Goal: Feedback & Contribution: Contribute content

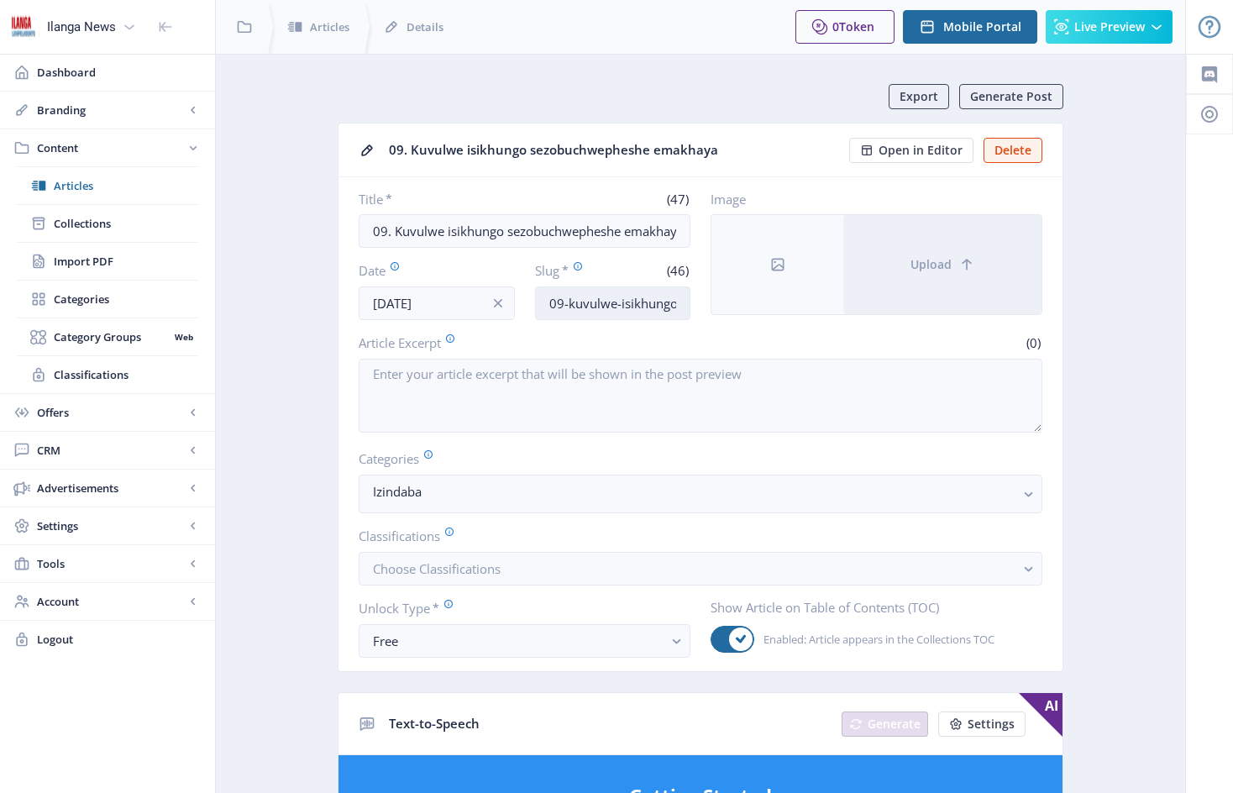
click at [561, 300] on input "09-kuvulwe-isikhungo-sezobuchwepheshe-emakhaya" at bounding box center [613, 303] width 156 height 34
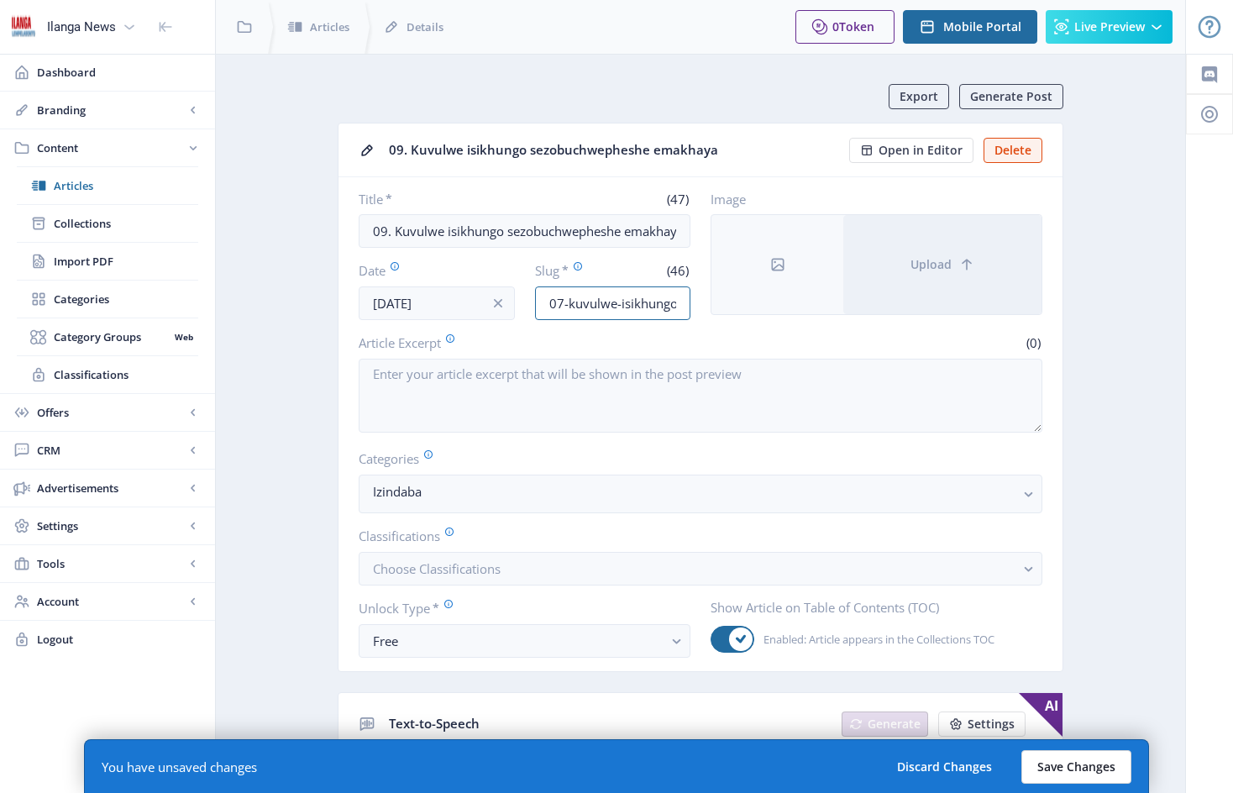
type input "07-kuvulwe-isikhungo-sezobuchwepheshe-emakhaya"
click at [1088, 762] on button "Save Changes" at bounding box center [1076, 767] width 110 height 34
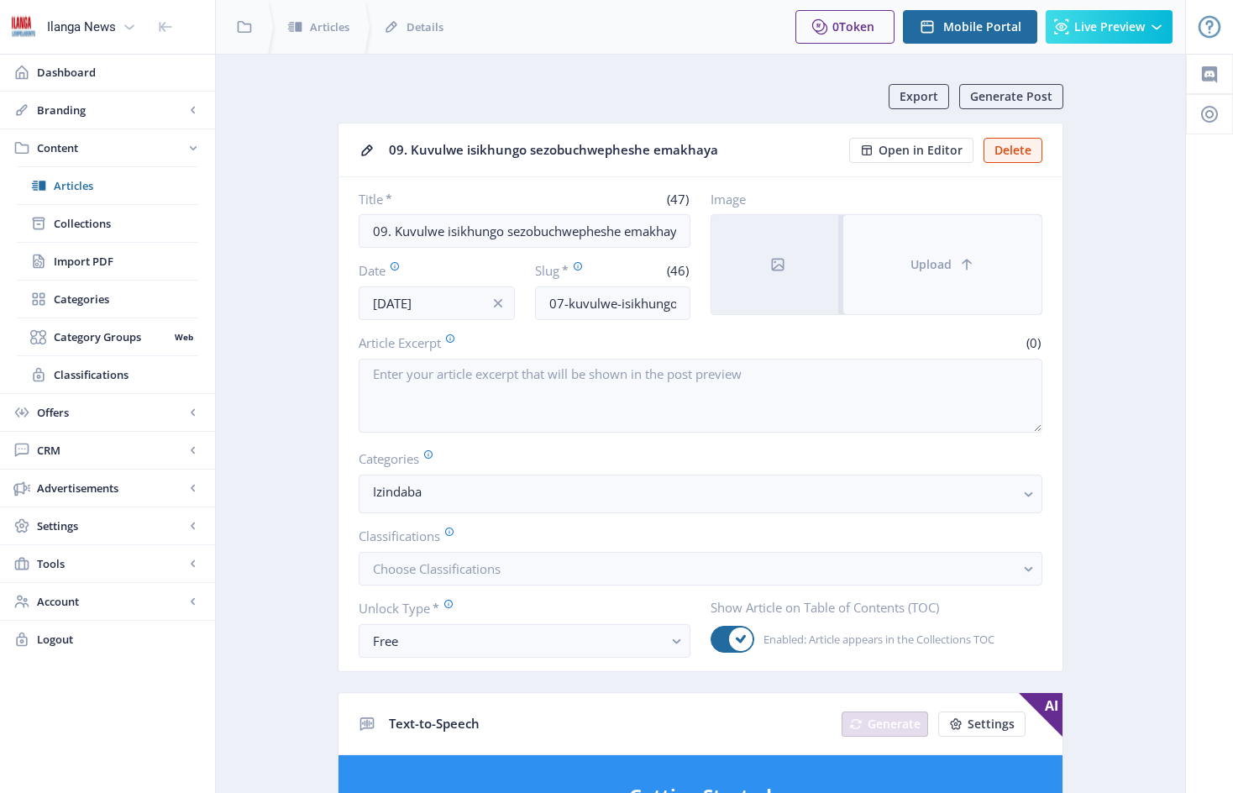
click at [913, 249] on button "Upload" at bounding box center [942, 264] width 198 height 99
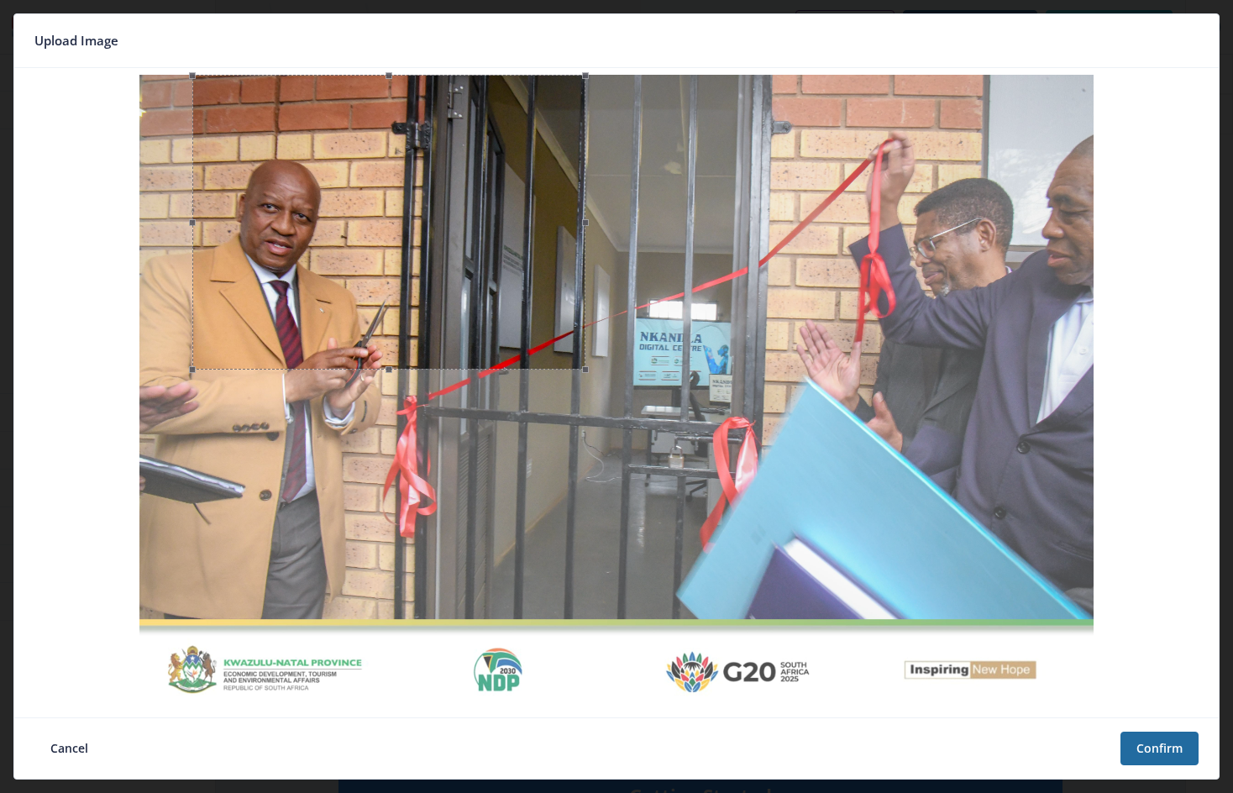
drag, startPoint x: 1042, startPoint y: 395, endPoint x: 587, endPoint y: 370, distance: 455.8
click at [584, 369] on div at bounding box center [388, 222] width 392 height 295
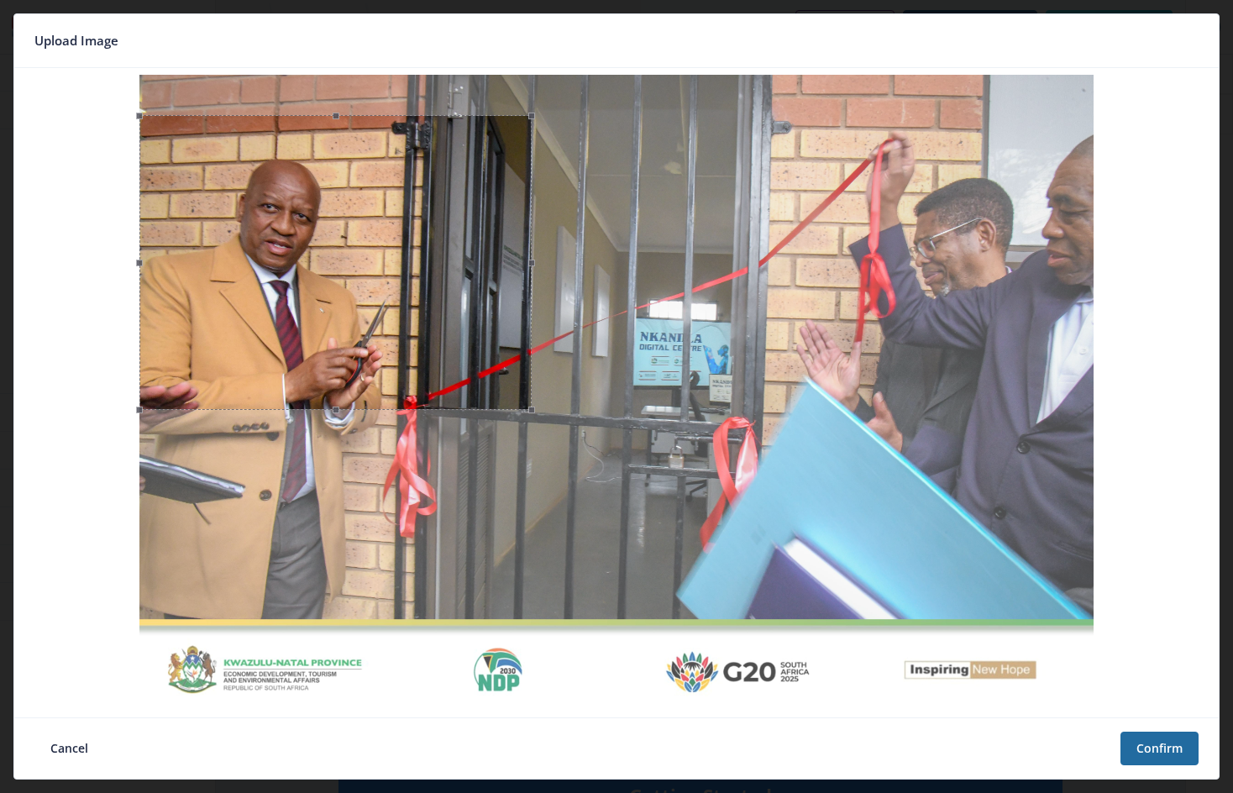
drag, startPoint x: 508, startPoint y: 294, endPoint x: 446, endPoint y: 334, distance: 74.1
click at [446, 334] on div at bounding box center [335, 262] width 392 height 295
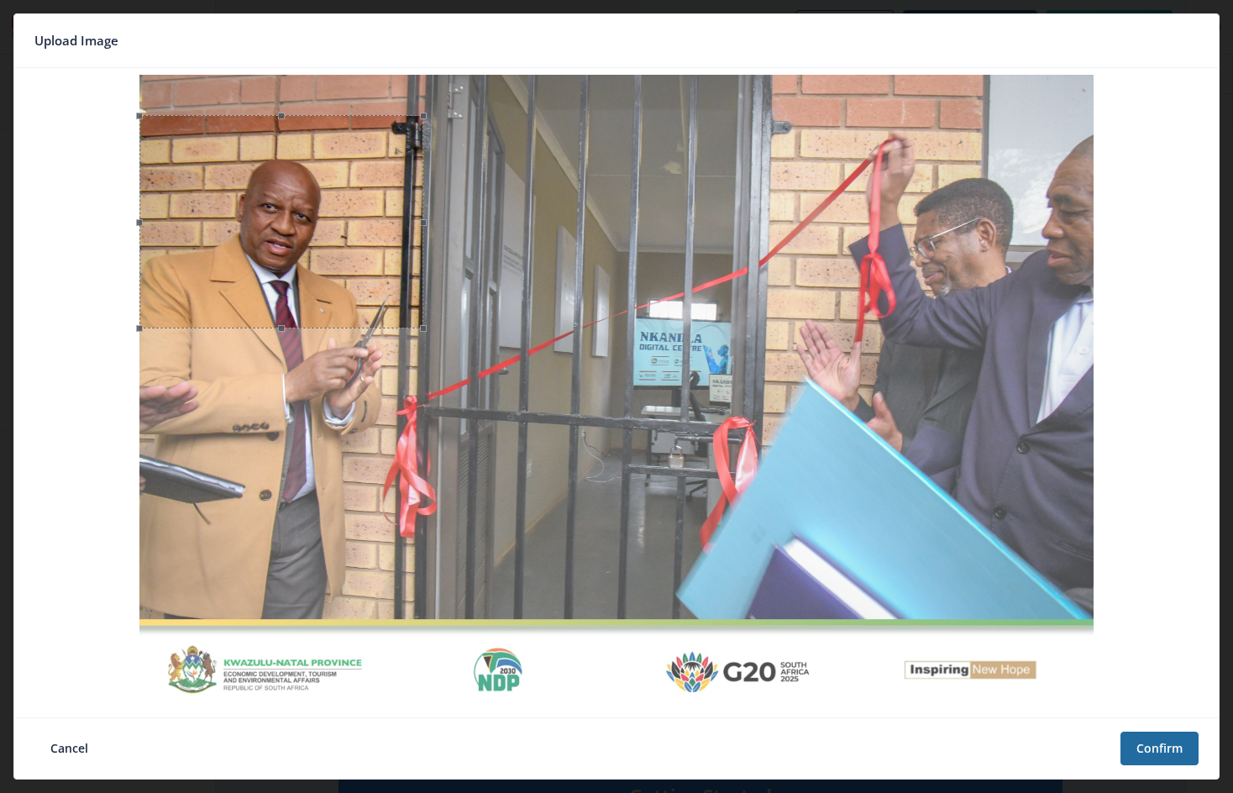
drag, startPoint x: 536, startPoint y: 263, endPoint x: 427, endPoint y: 270, distance: 108.5
click at [427, 270] on span at bounding box center [423, 221] width 18 height 195
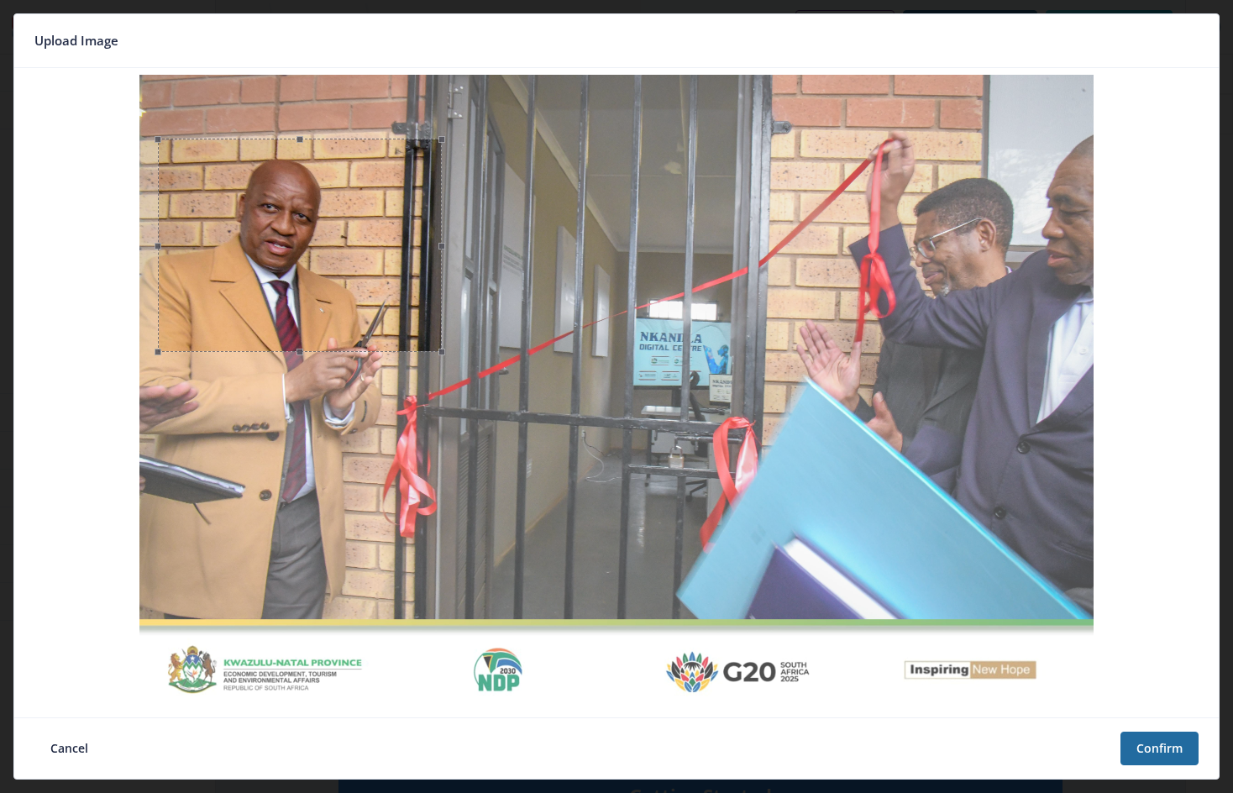
drag, startPoint x: 390, startPoint y: 263, endPoint x: 409, endPoint y: 292, distance: 35.2
click at [409, 292] on div at bounding box center [300, 245] width 284 height 213
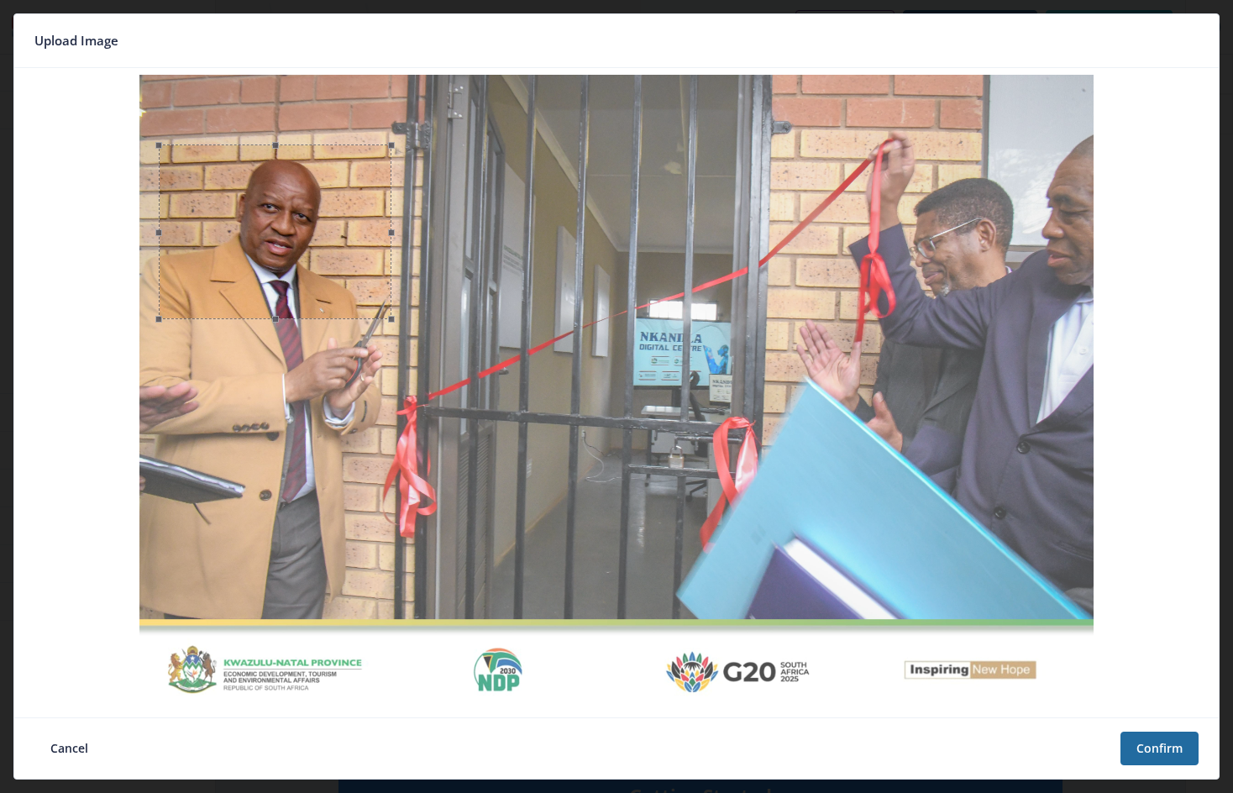
drag, startPoint x: 444, startPoint y: 254, endPoint x: 393, endPoint y: 259, distance: 51.5
click at [393, 259] on span at bounding box center [391, 232] width 18 height 156
click at [1171, 750] on button "Confirm" at bounding box center [1159, 748] width 78 height 34
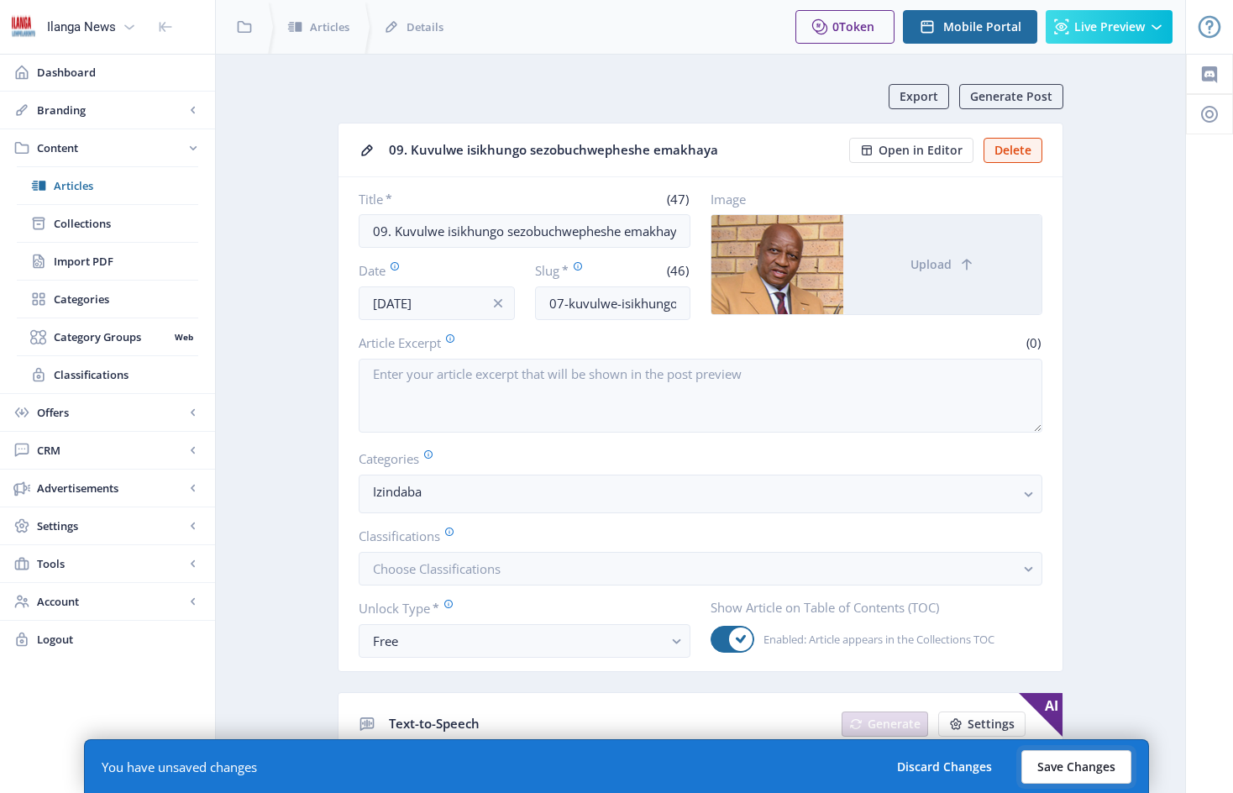
click at [1093, 764] on button "Save Changes" at bounding box center [1076, 767] width 110 height 34
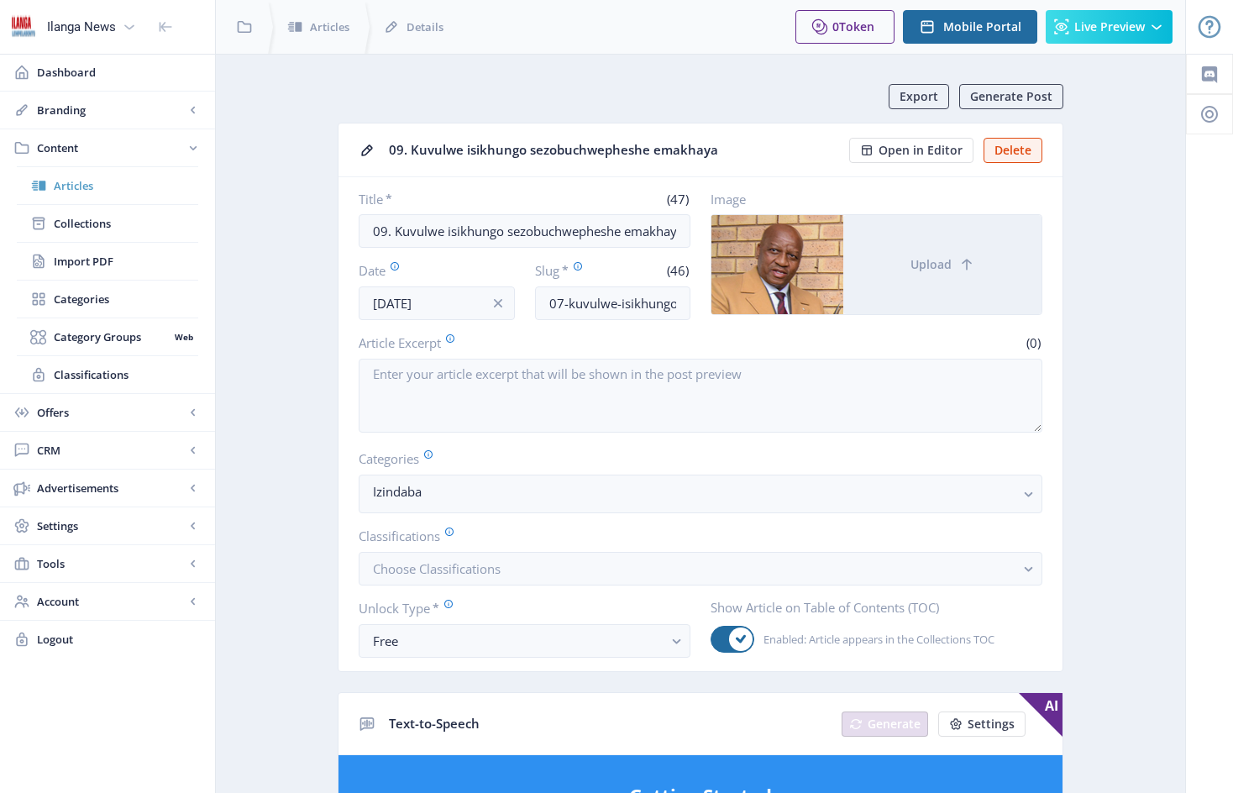
click at [81, 186] on span "Articles" at bounding box center [126, 185] width 144 height 17
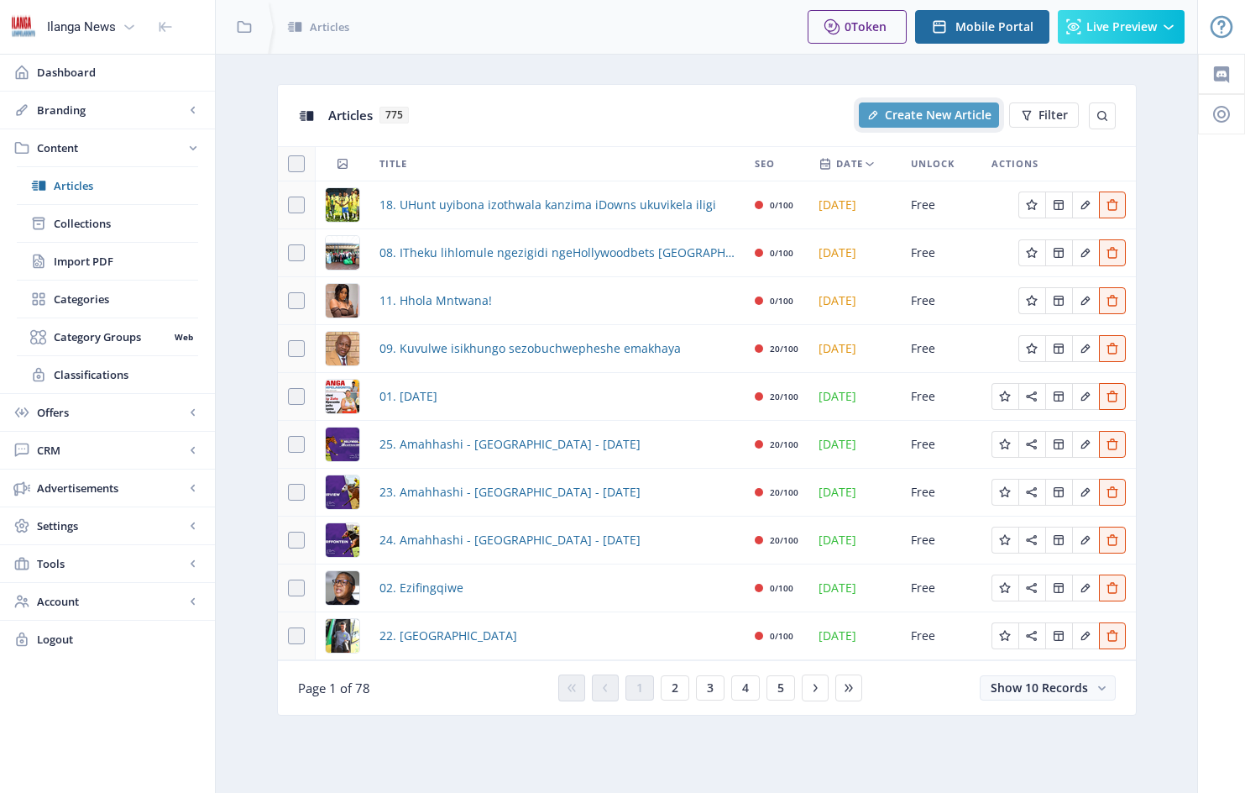
click at [945, 113] on span "Create New Article" at bounding box center [938, 114] width 107 height 13
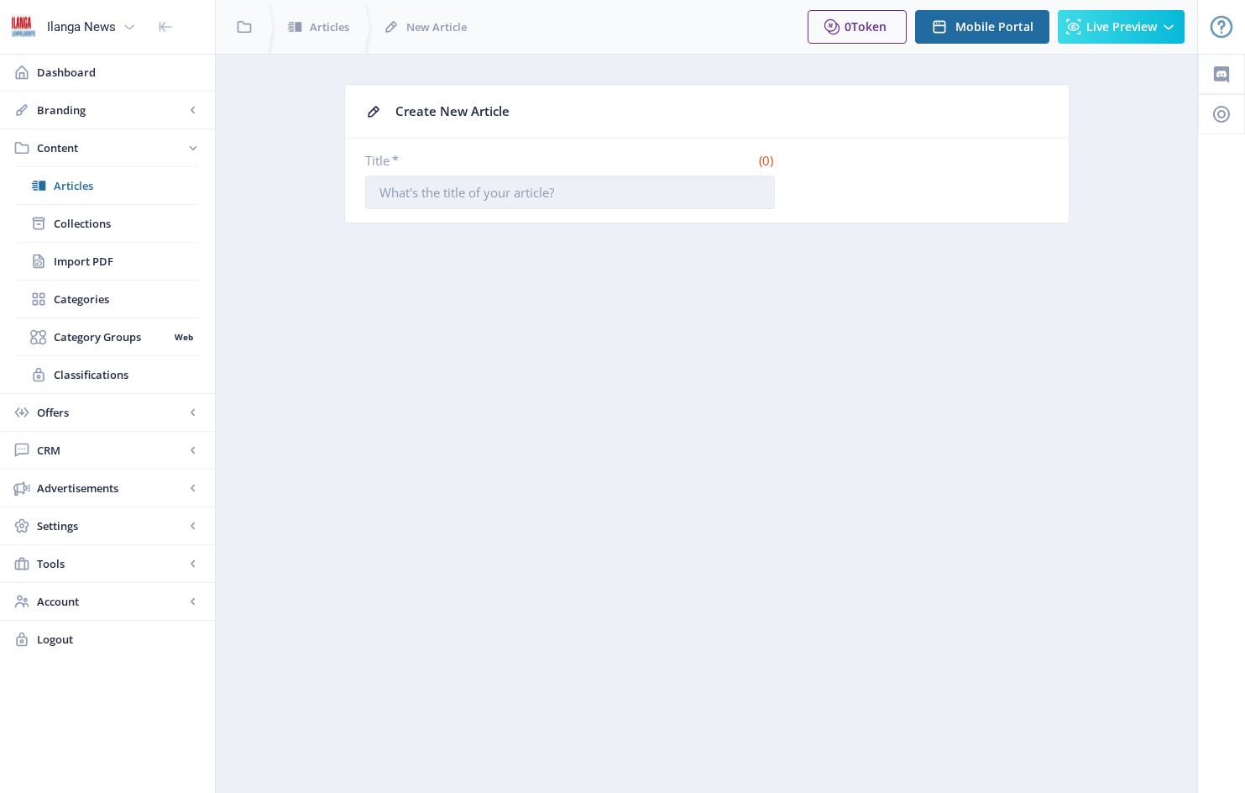
click at [392, 197] on input "Title *" at bounding box center [570, 192] width 410 height 34
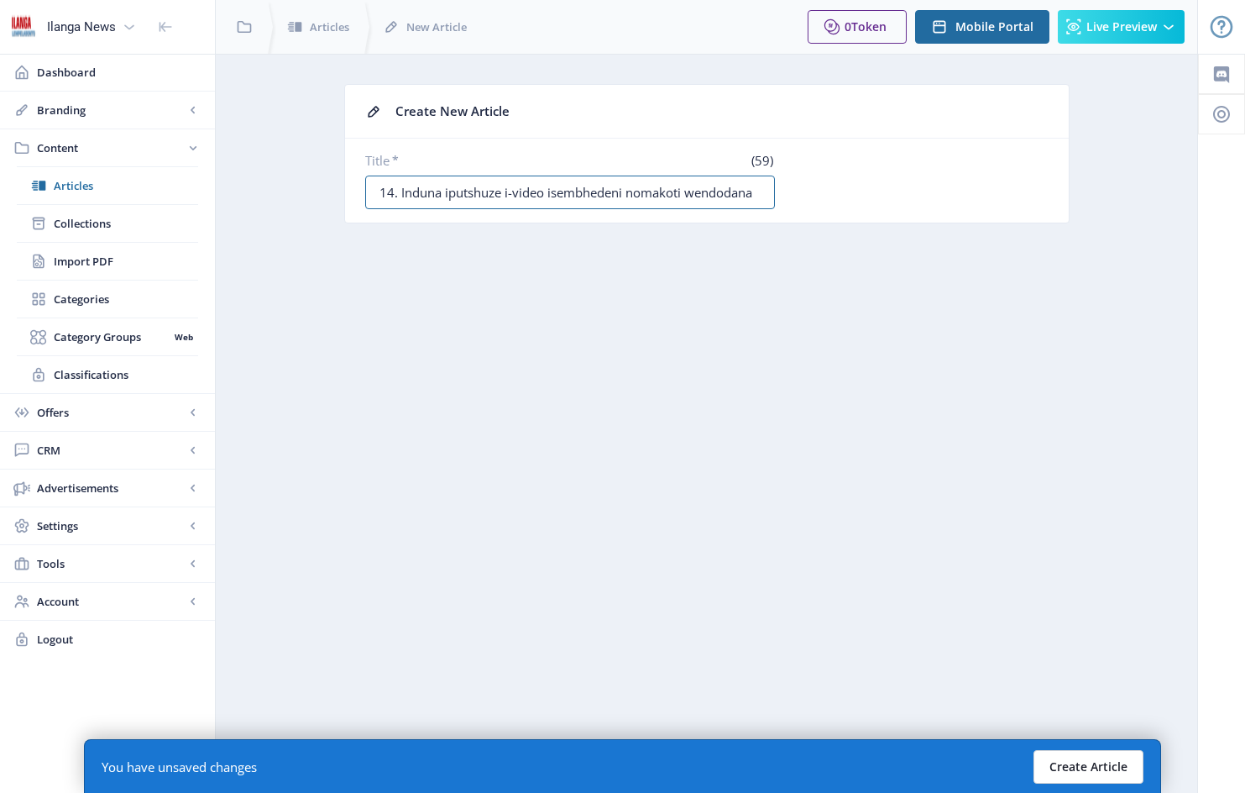
type input "14. Induna iputshuze i-video isembhedeni nomakoti wendodana"
click at [1087, 766] on button "Create Article" at bounding box center [1089, 767] width 110 height 34
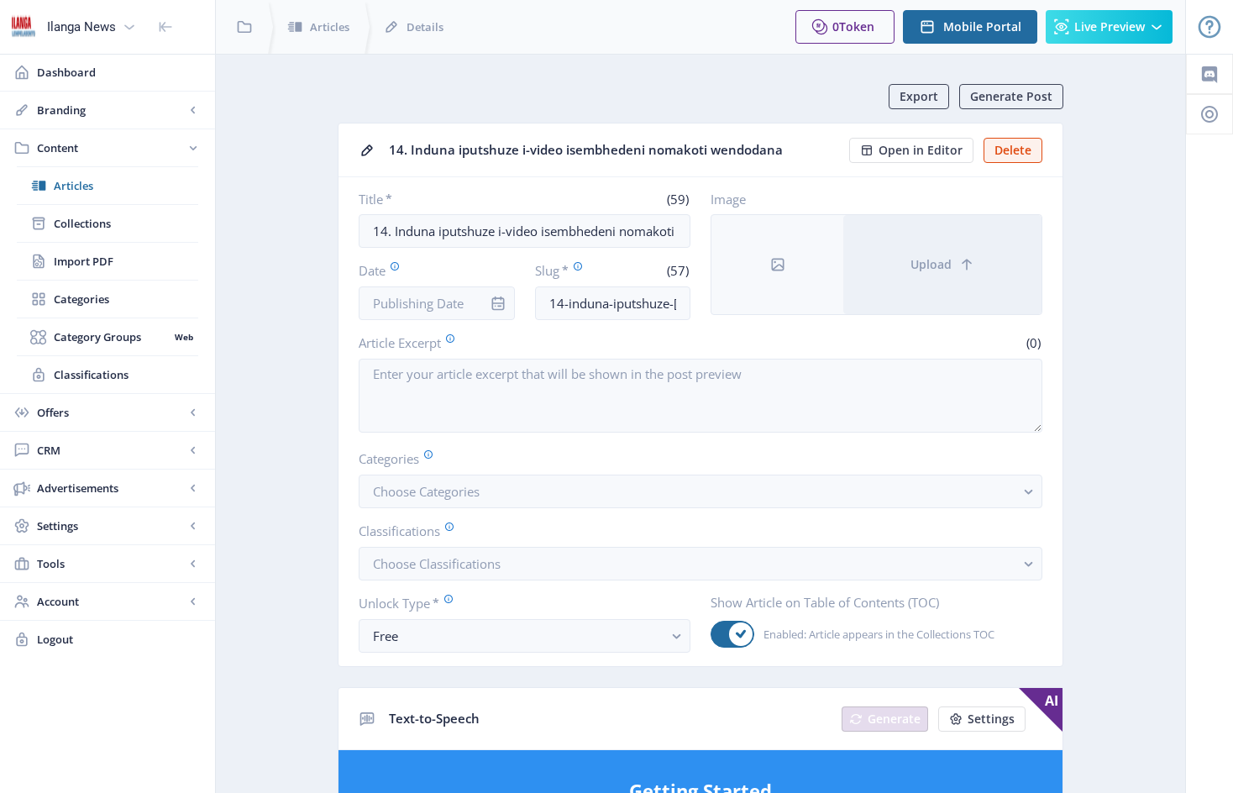
click at [483, 299] on div at bounding box center [498, 303] width 34 height 34
click at [474, 305] on input "Date" at bounding box center [437, 303] width 156 height 34
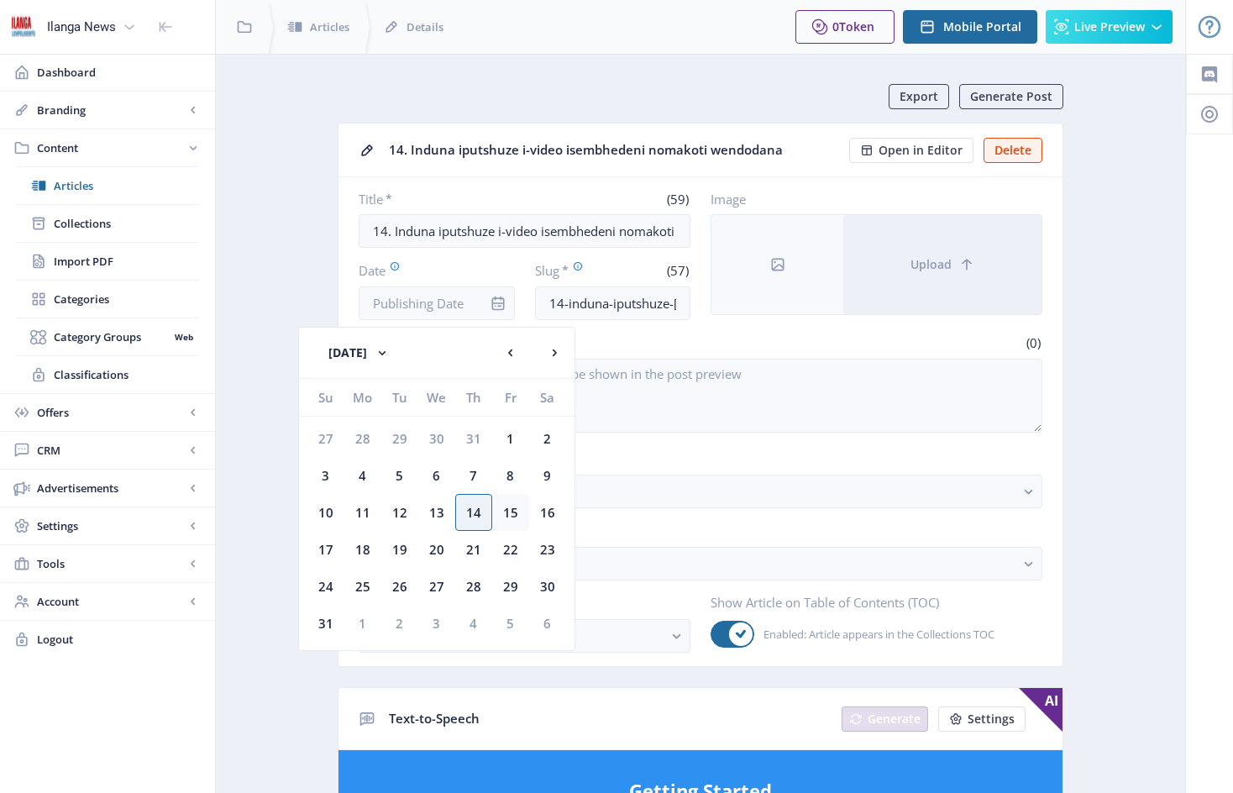
click at [519, 515] on div "15" at bounding box center [510, 512] width 37 height 37
type input "[DATE]"
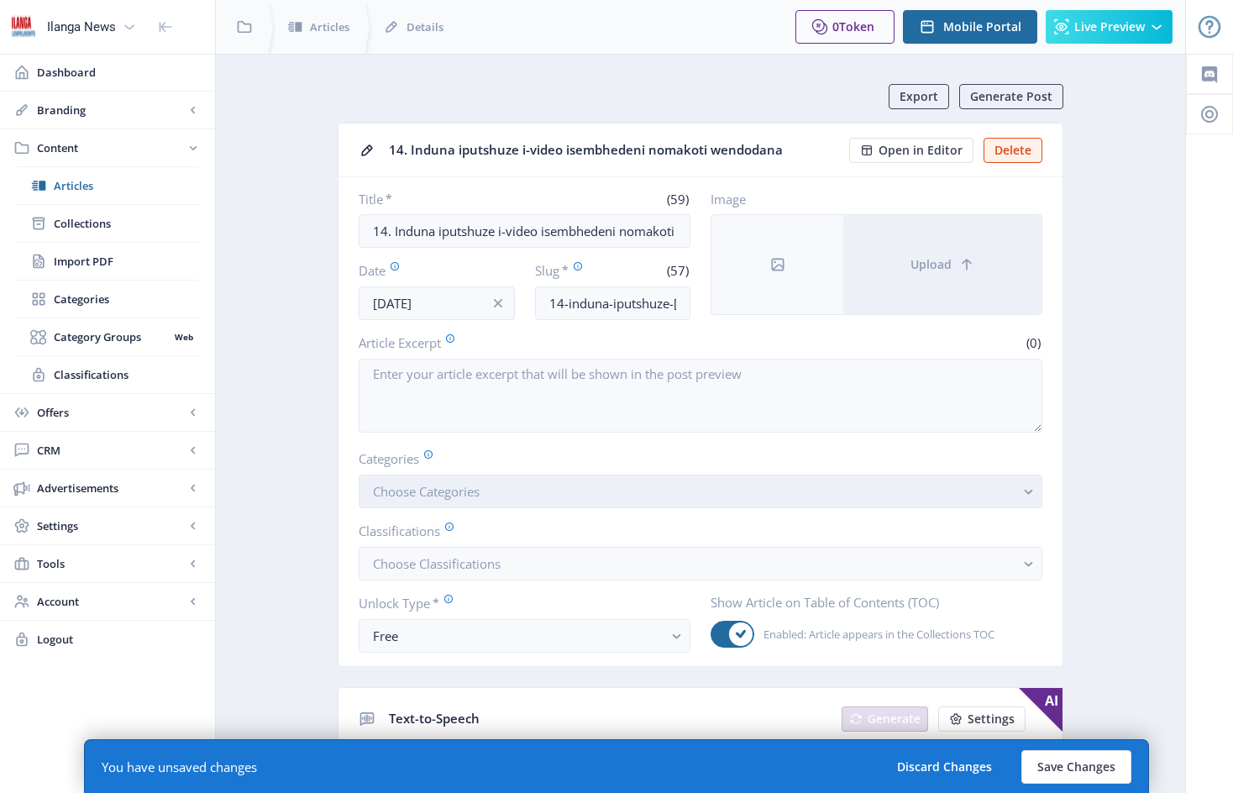
click at [512, 501] on button "Choose Categories" at bounding box center [700, 491] width 683 height 34
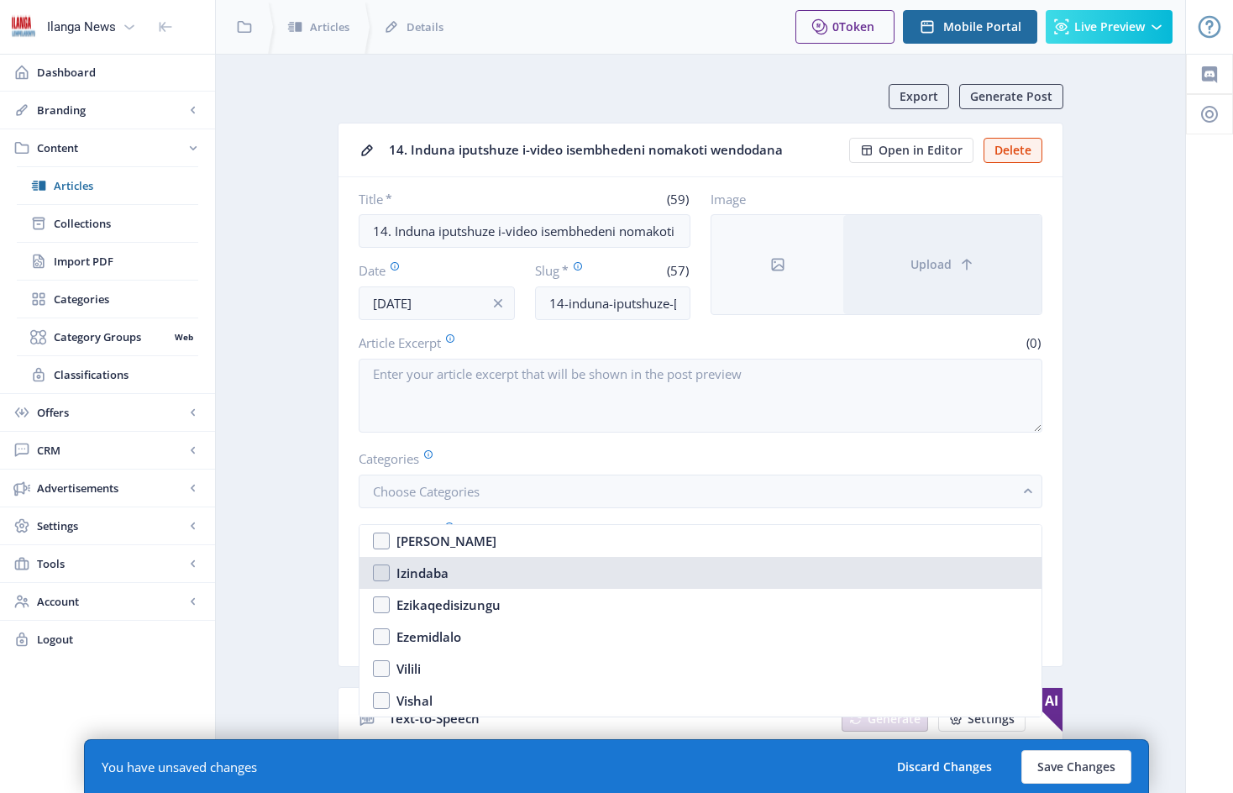
click at [383, 576] on nb-option "Izindaba" at bounding box center [700, 573] width 682 height 32
checkbox input "true"
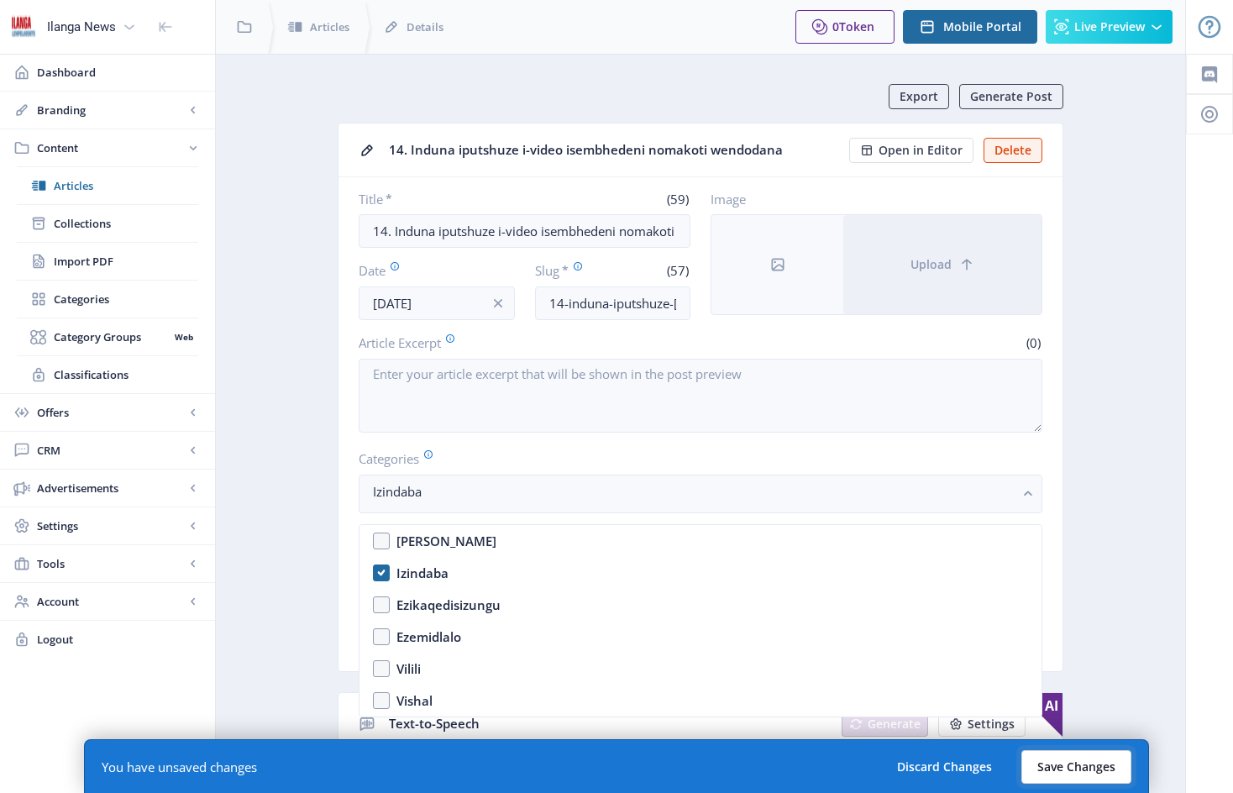
click at [1082, 763] on button "Save Changes" at bounding box center [1076, 767] width 110 height 34
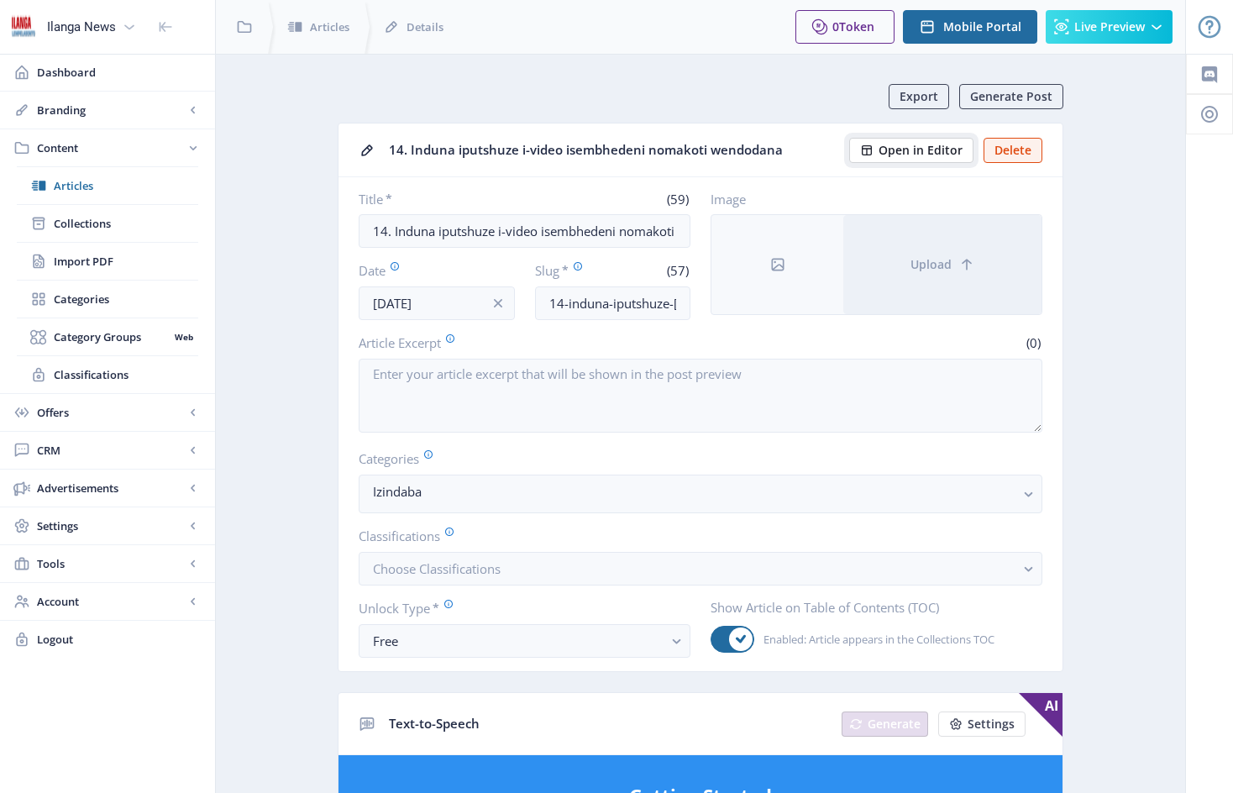
click at [919, 149] on span "Open in Editor" at bounding box center [920, 150] width 84 height 13
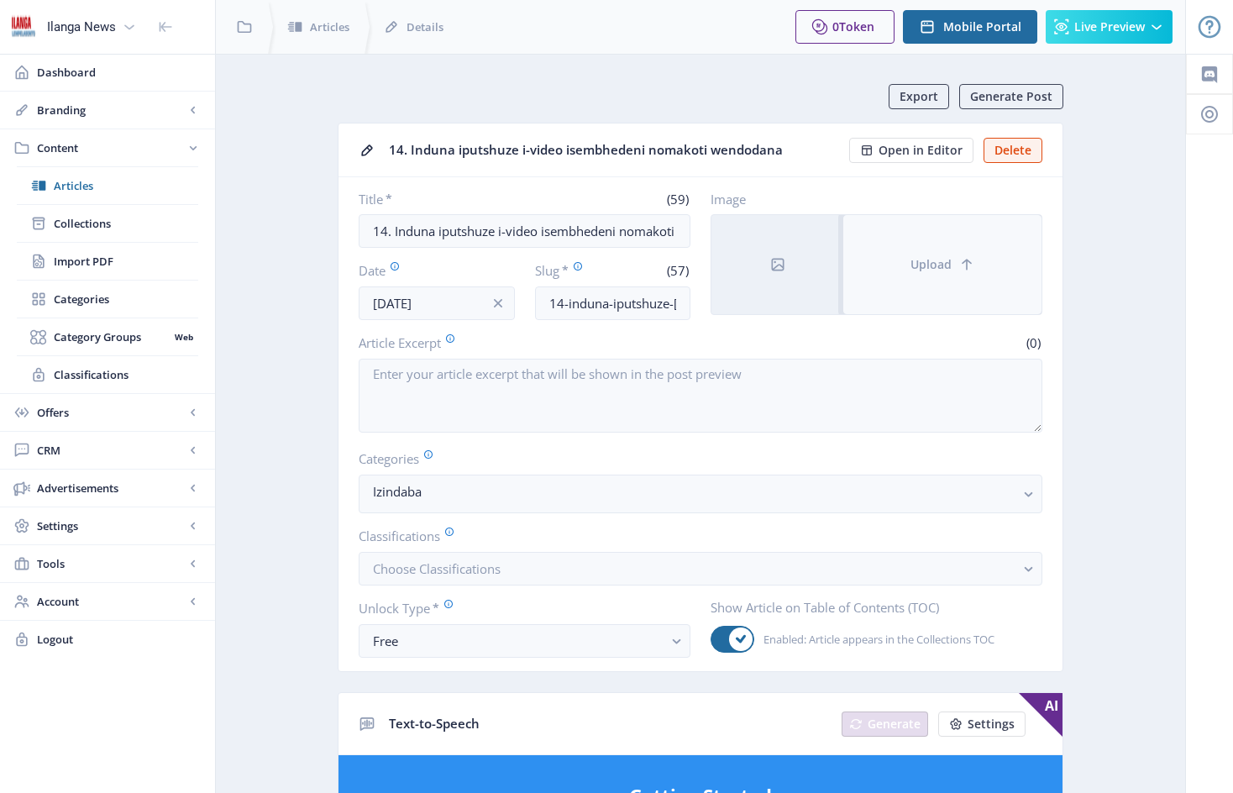
click at [888, 254] on button "Upload" at bounding box center [942, 264] width 198 height 99
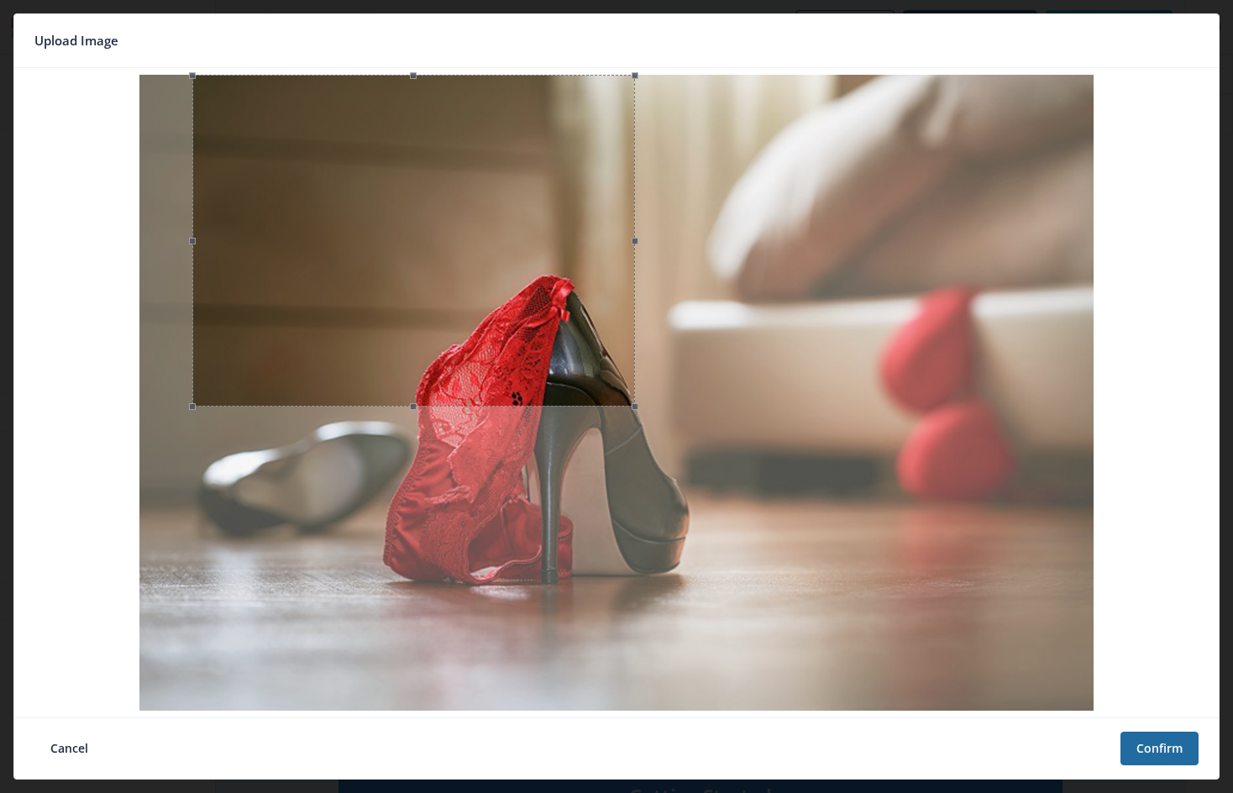
drag, startPoint x: 1044, startPoint y: 396, endPoint x: 679, endPoint y: 394, distance: 364.4
click at [634, 406] on div at bounding box center [413, 241] width 442 height 332
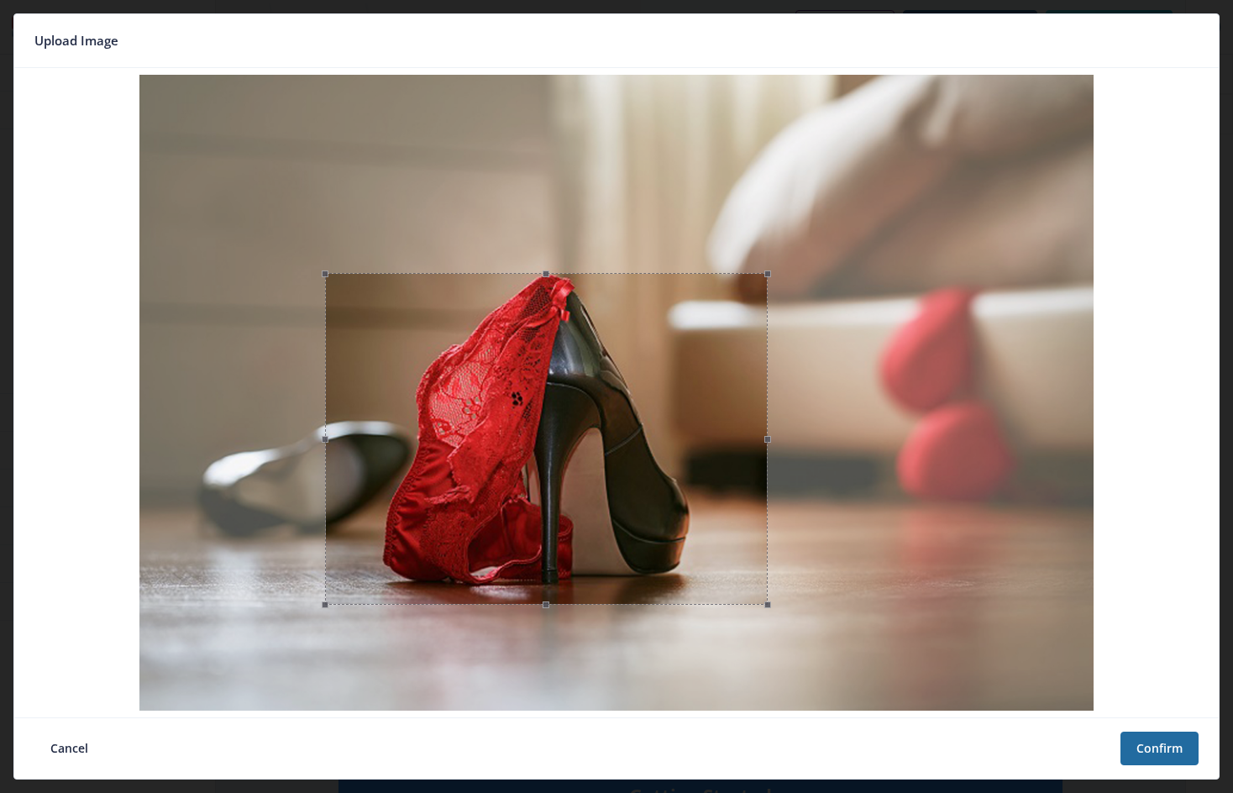
drag, startPoint x: 558, startPoint y: 261, endPoint x: 691, endPoint y: 459, distance: 238.5
click at [691, 459] on div at bounding box center [546, 439] width 442 height 332
click at [1162, 746] on button "Confirm" at bounding box center [1159, 748] width 78 height 34
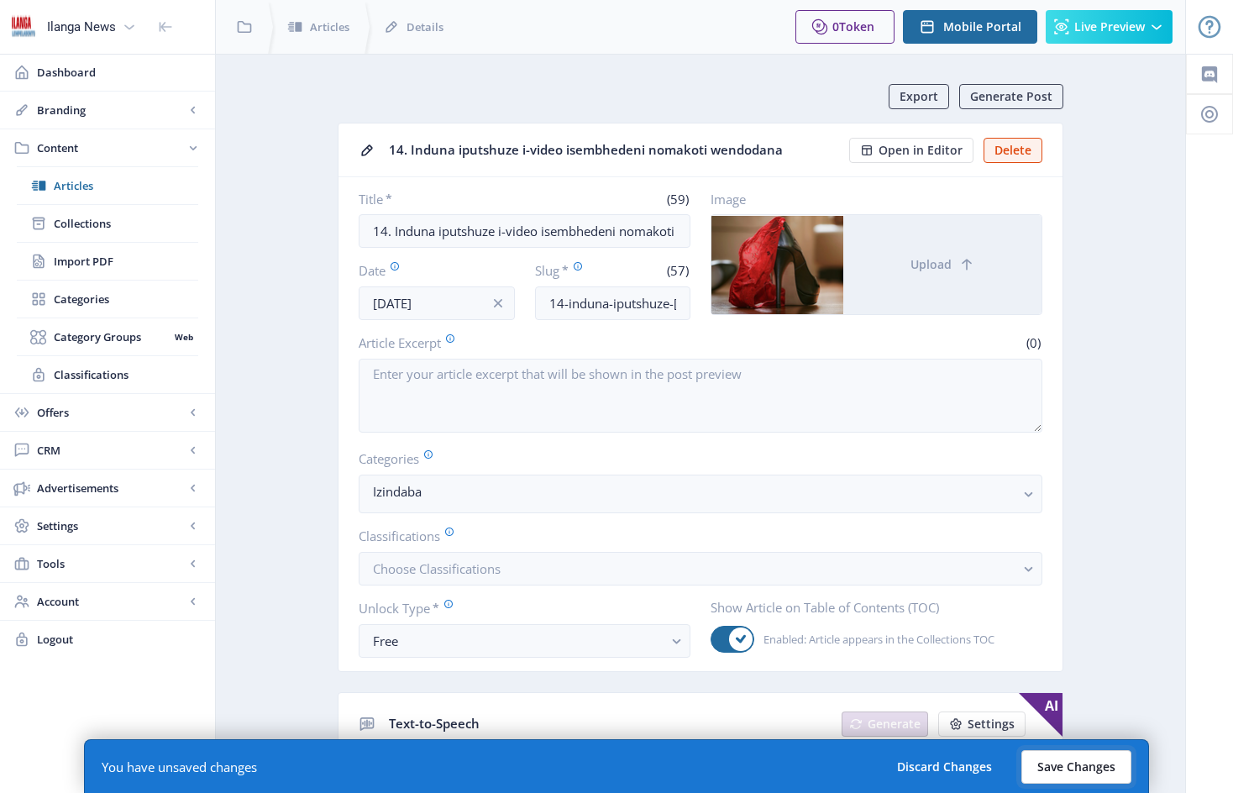
click at [1078, 762] on button "Save Changes" at bounding box center [1076, 767] width 110 height 34
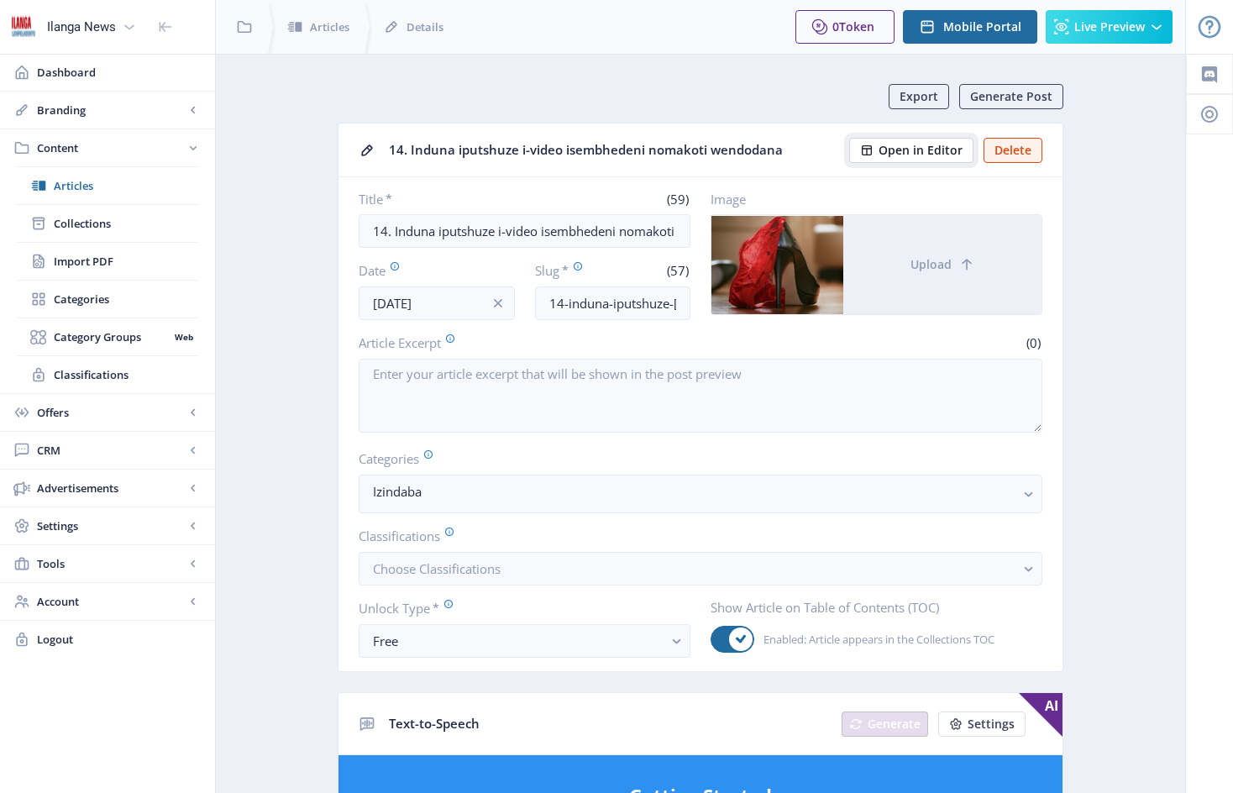
click at [946, 151] on span "Open in Editor" at bounding box center [920, 150] width 84 height 13
click at [90, 185] on span "Articles" at bounding box center [126, 185] width 144 height 17
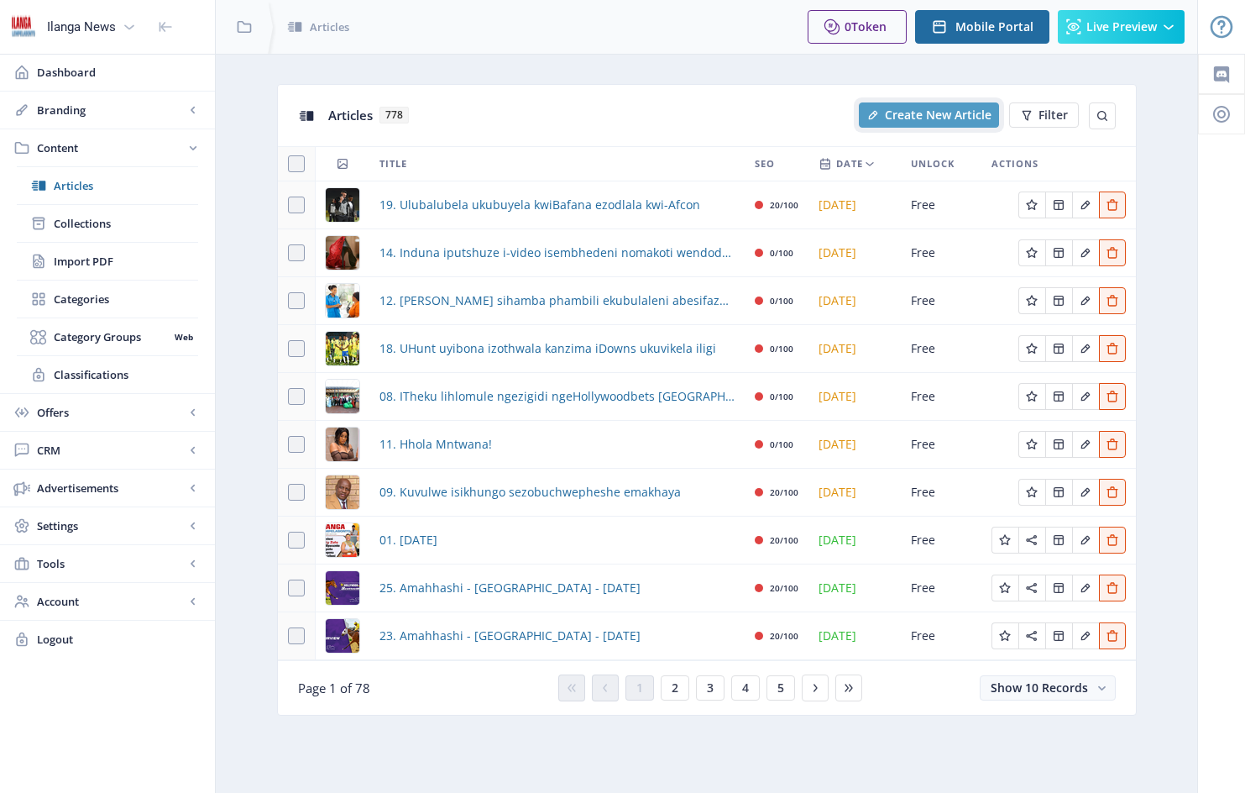
click at [939, 114] on span "Create New Article" at bounding box center [938, 114] width 107 height 13
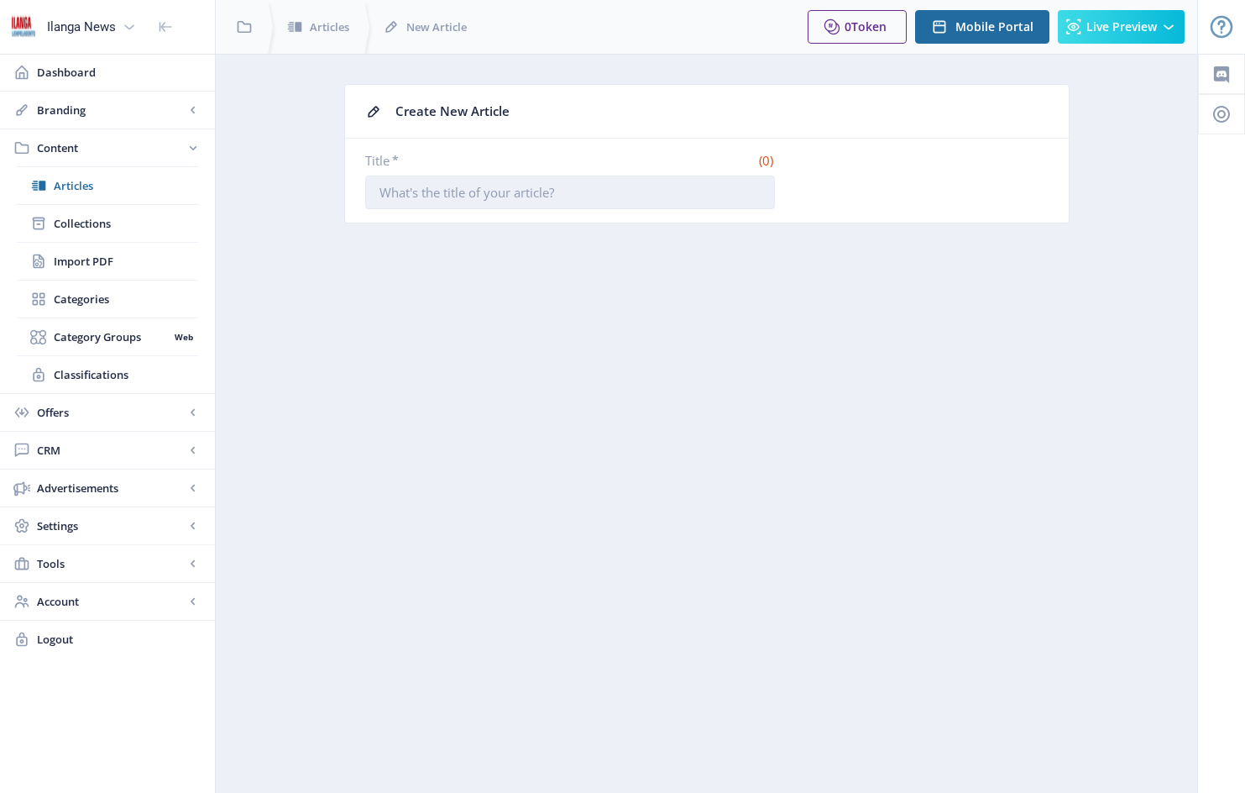
click at [568, 189] on input "Title *" at bounding box center [570, 192] width 410 height 34
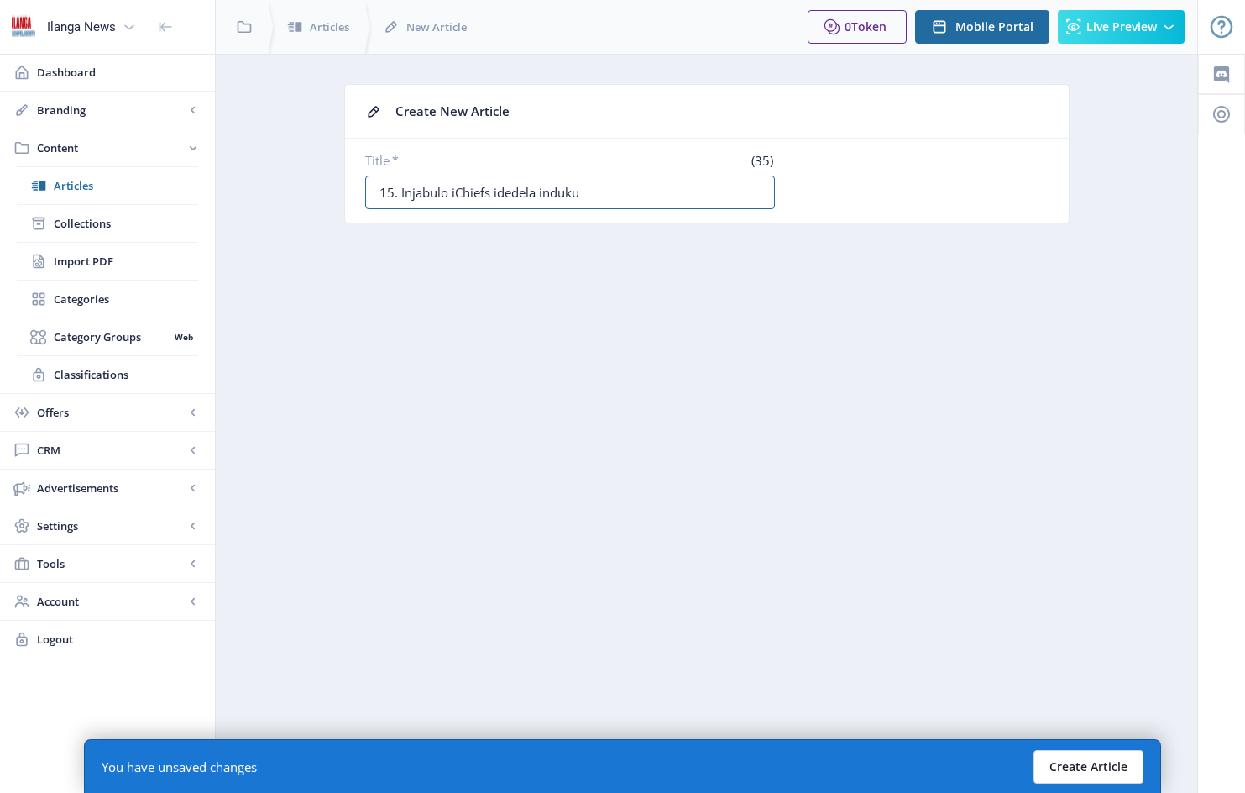
type input "15. Injabulo iChiefs idedela induku"
click at [1102, 765] on button "Create Article" at bounding box center [1089, 767] width 110 height 34
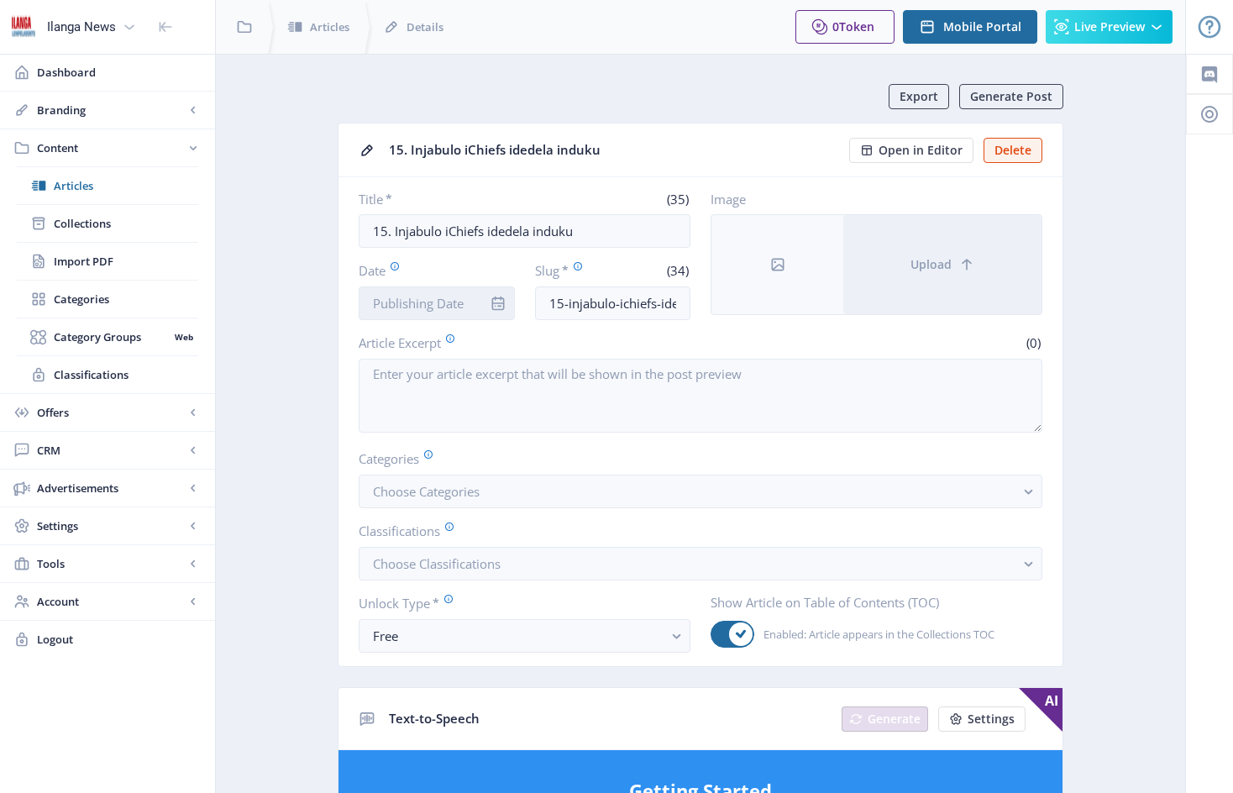
click at [475, 296] on input "Date" at bounding box center [437, 303] width 156 height 34
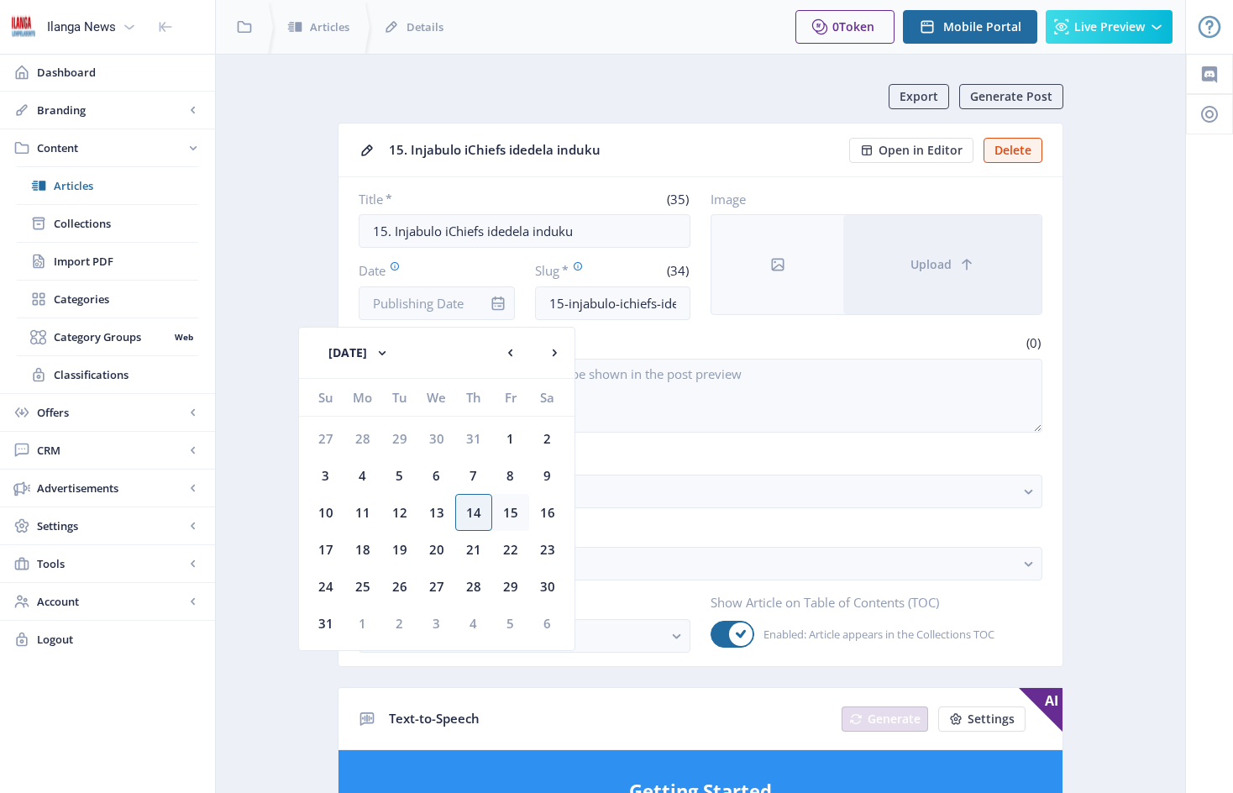
click at [513, 512] on div "15" at bounding box center [510, 512] width 37 height 37
type input "[DATE]"
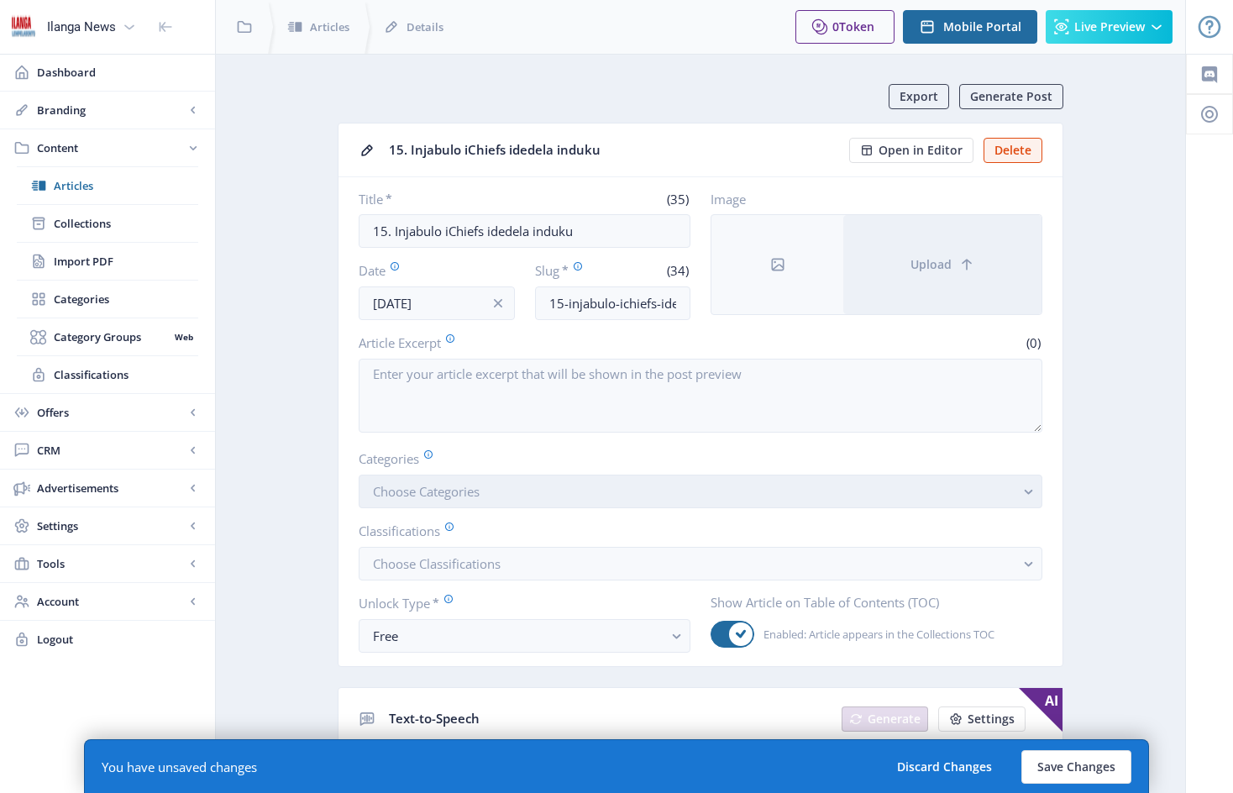
click at [516, 501] on button "Choose Categories" at bounding box center [700, 491] width 683 height 34
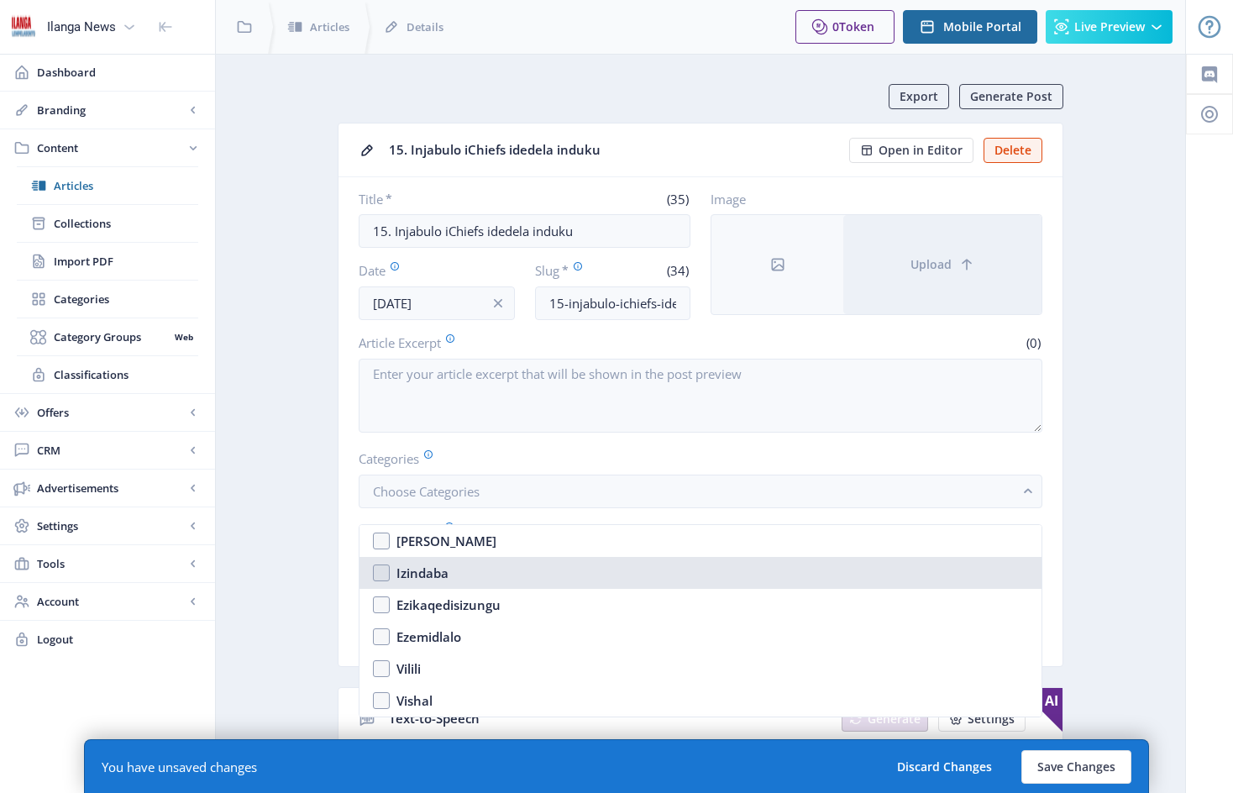
click at [381, 571] on nb-option "Izindaba" at bounding box center [700, 573] width 682 height 32
checkbox input "true"
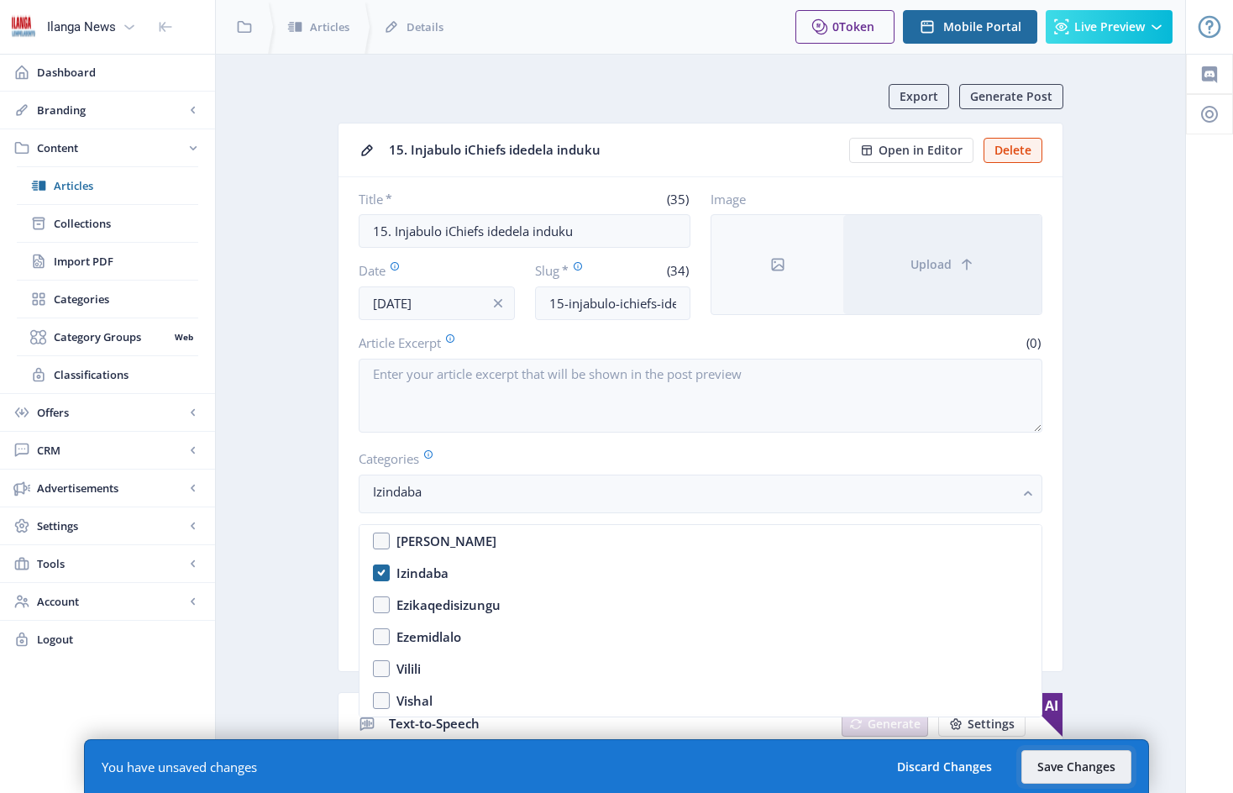
click at [1093, 775] on button "Save Changes" at bounding box center [1076, 767] width 110 height 34
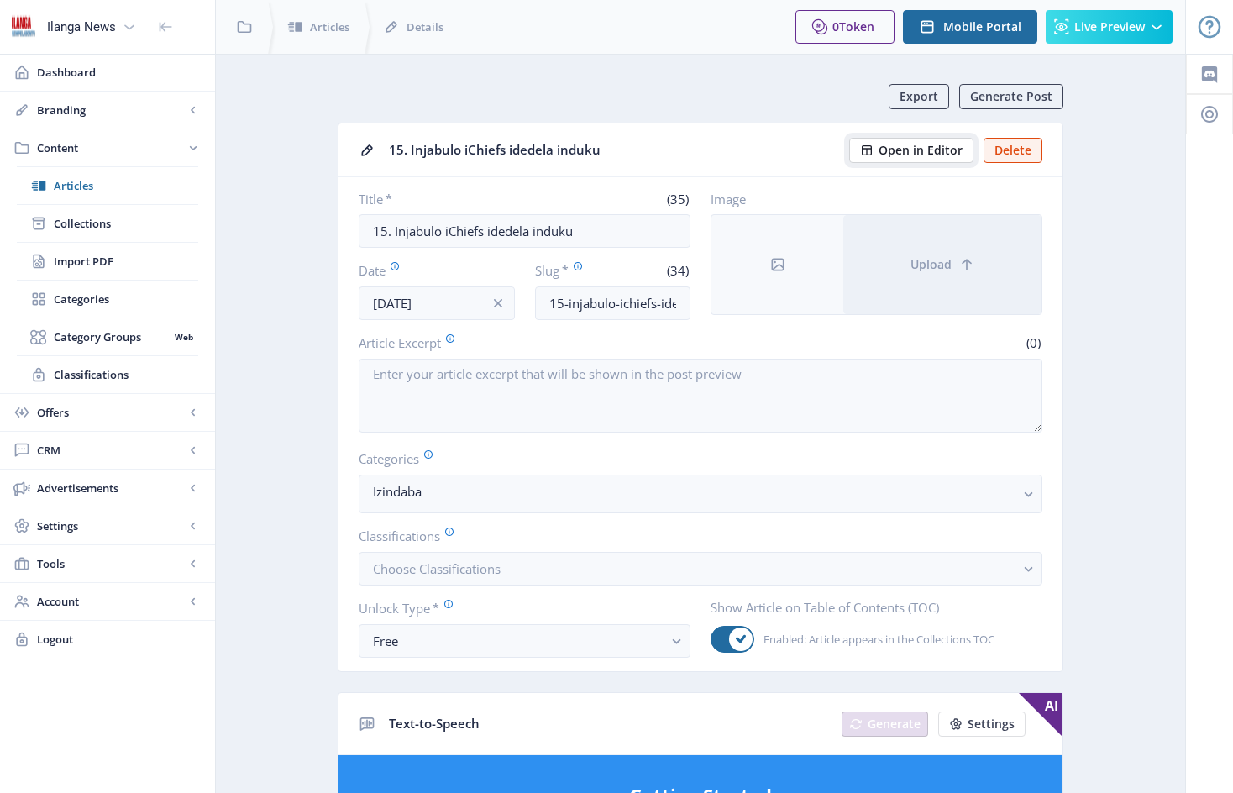
click at [918, 148] on span "Open in Editor" at bounding box center [920, 150] width 84 height 13
